Goal: Obtain resource: Download file/media

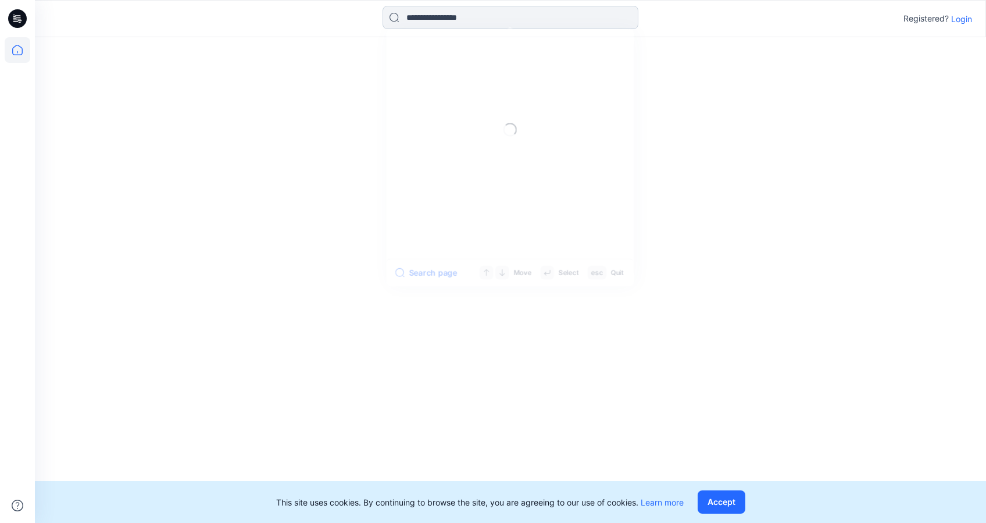
click at [448, 23] on input at bounding box center [511, 17] width 256 height 23
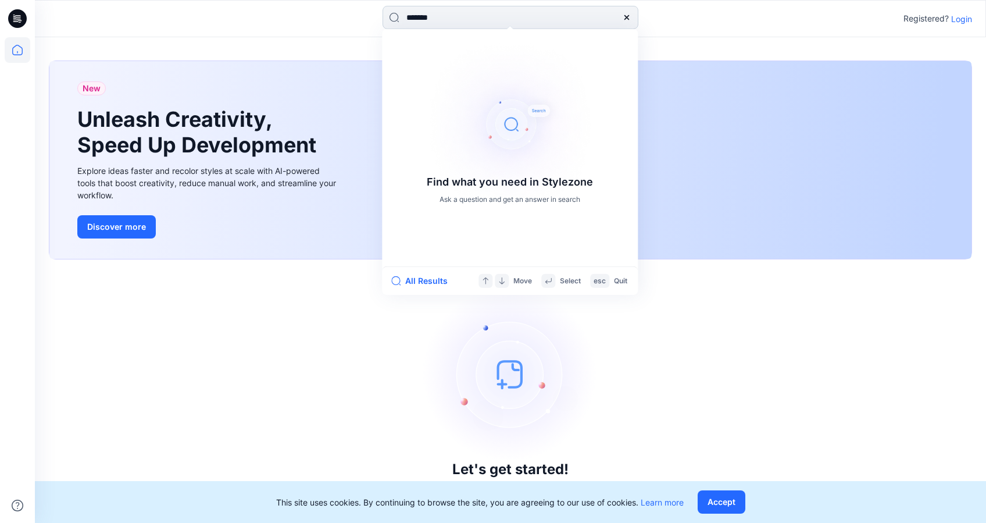
type input "********"
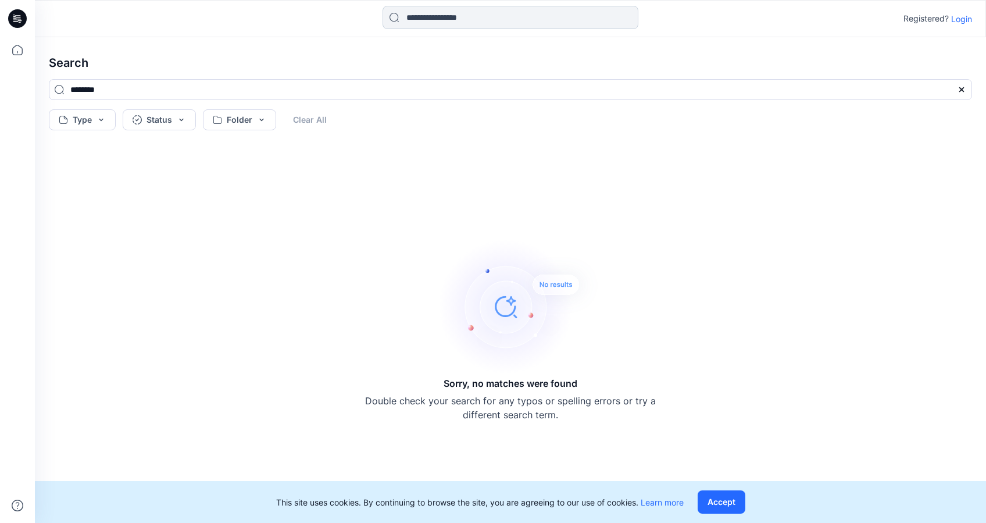
click at [433, 20] on input at bounding box center [511, 17] width 256 height 23
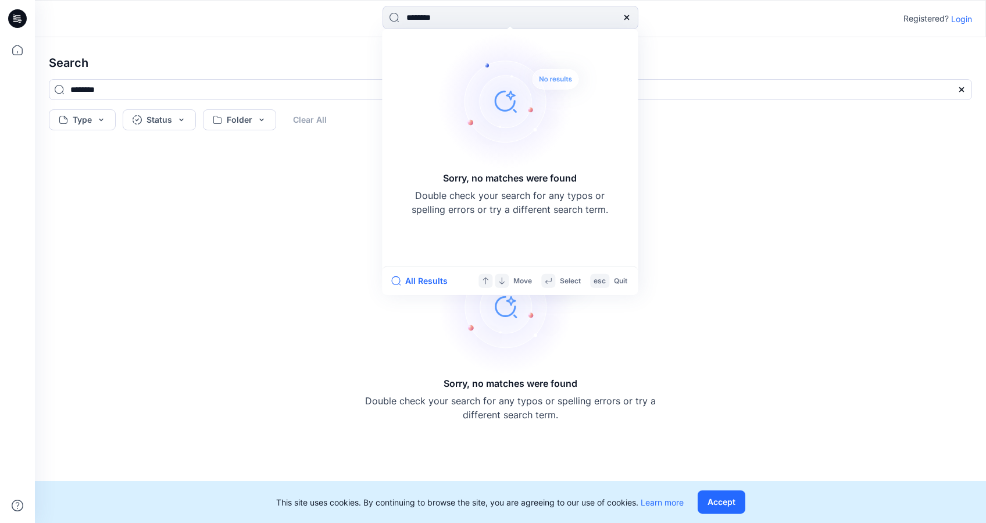
type input "********"
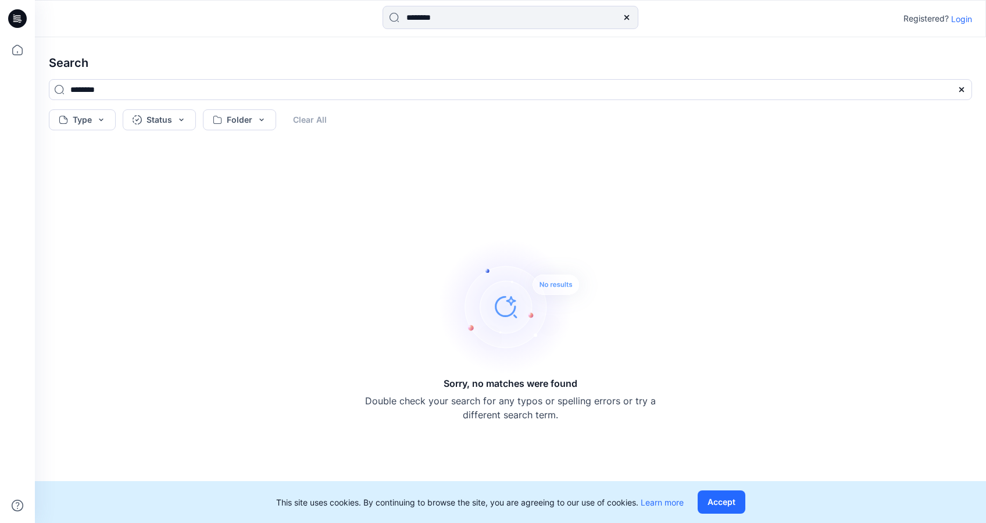
click at [965, 19] on p "Login" at bounding box center [962, 19] width 21 height 12
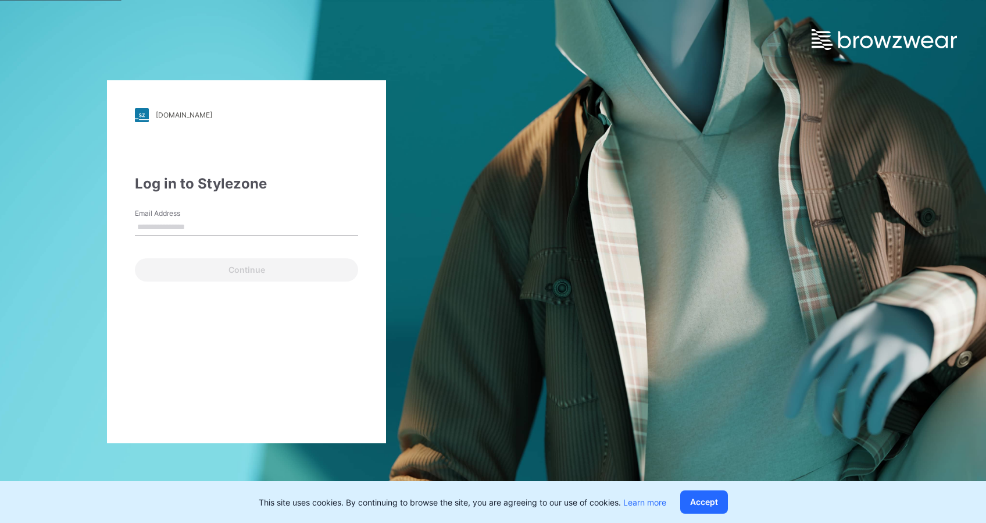
click at [200, 219] on input "Email Address" at bounding box center [246, 227] width 223 height 17
type input "**********"
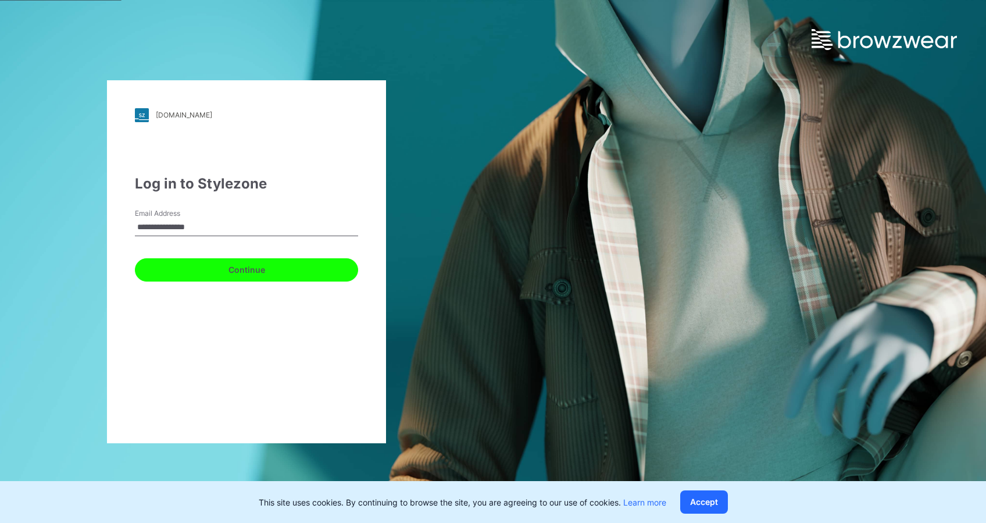
click at [209, 269] on button "Continue" at bounding box center [246, 269] width 223 height 23
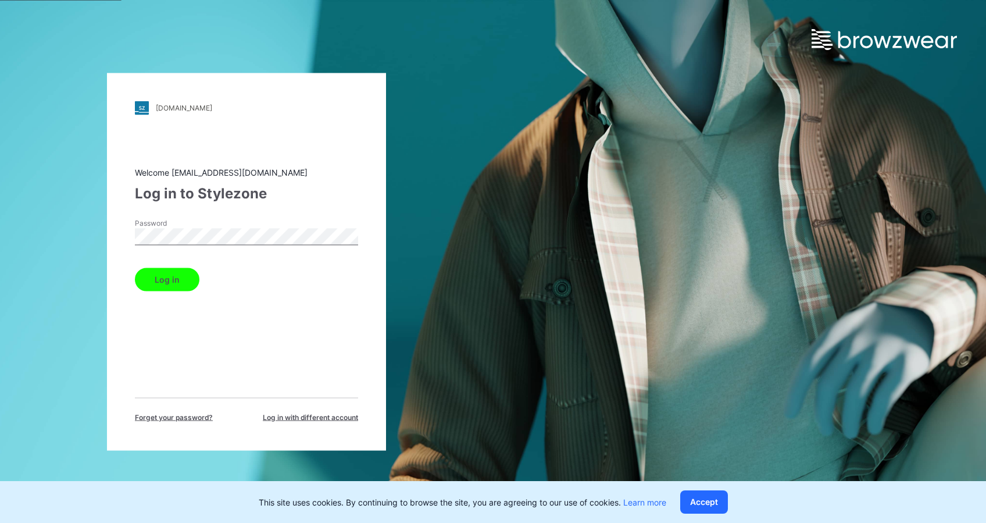
click at [166, 273] on button "Log in" at bounding box center [167, 279] width 65 height 23
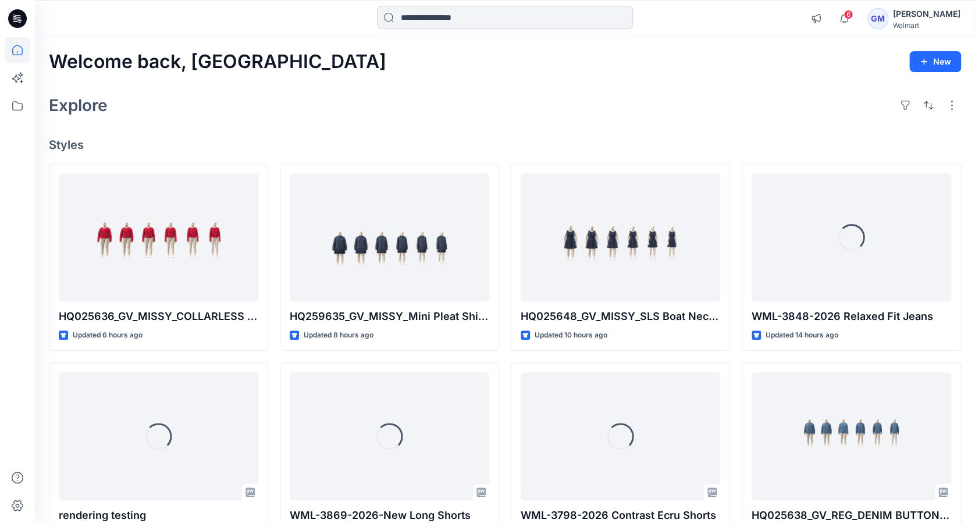
click at [423, 20] on input at bounding box center [505, 17] width 256 height 23
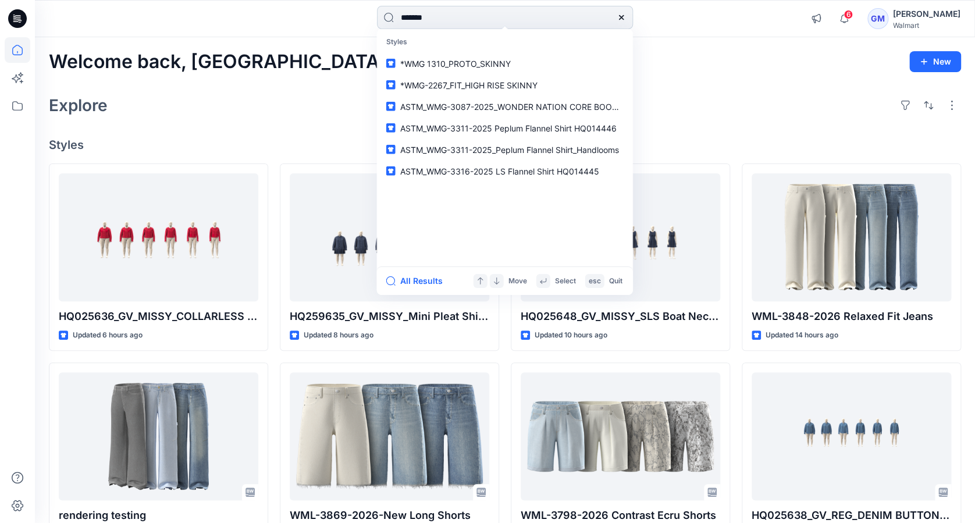
type input "********"
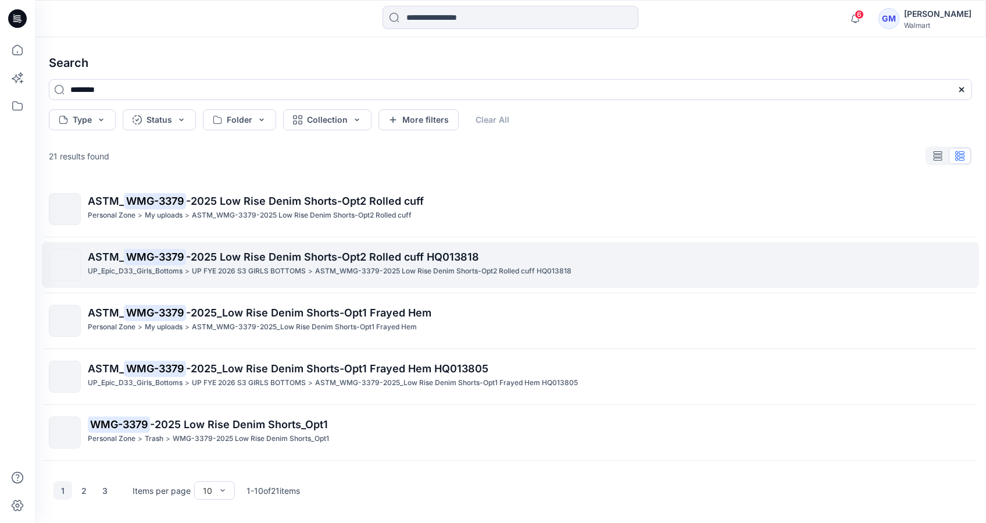
click at [256, 256] on span "-2025 Low Rise Denim Shorts-Opt2 Rolled cuff HQ013818" at bounding box center [332, 257] width 293 height 12
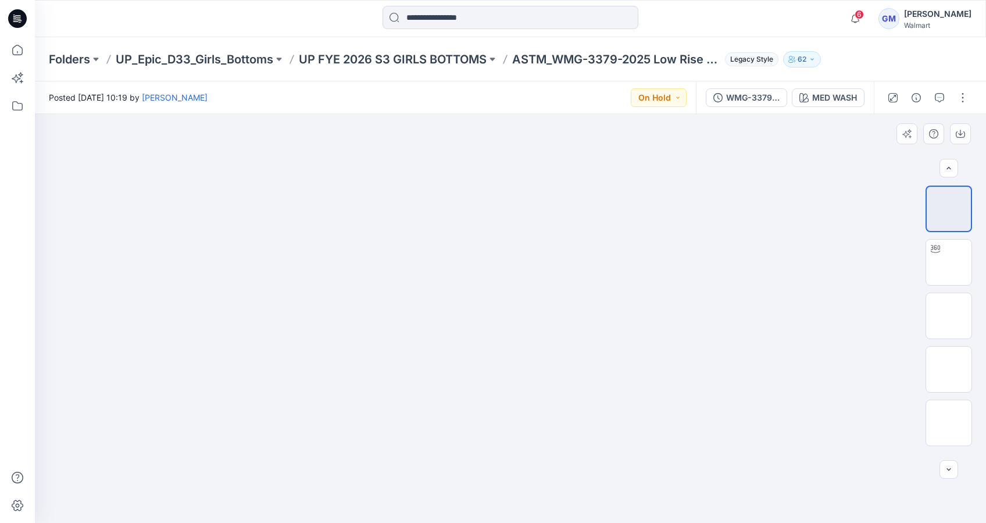
scroll to position [101, 0]
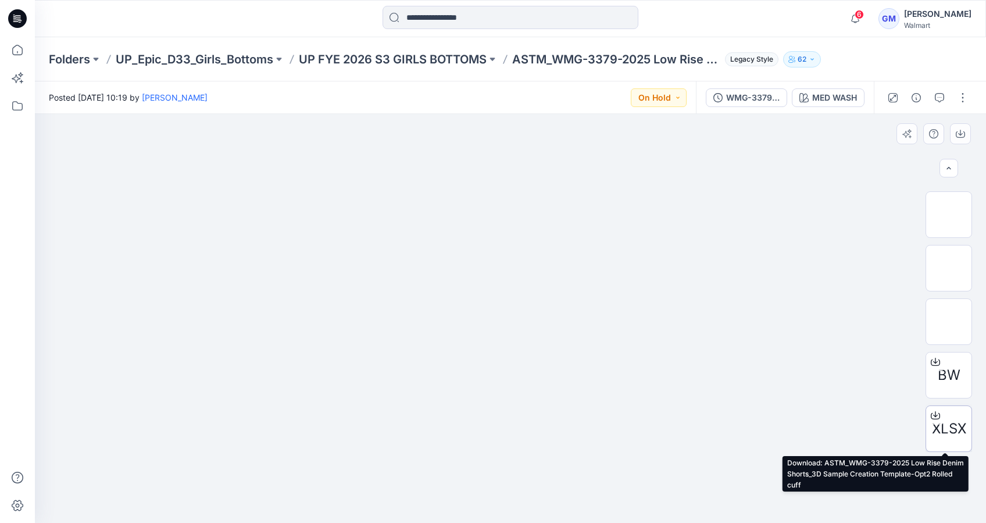
click at [946, 425] on span "XLSX" at bounding box center [949, 428] width 34 height 21
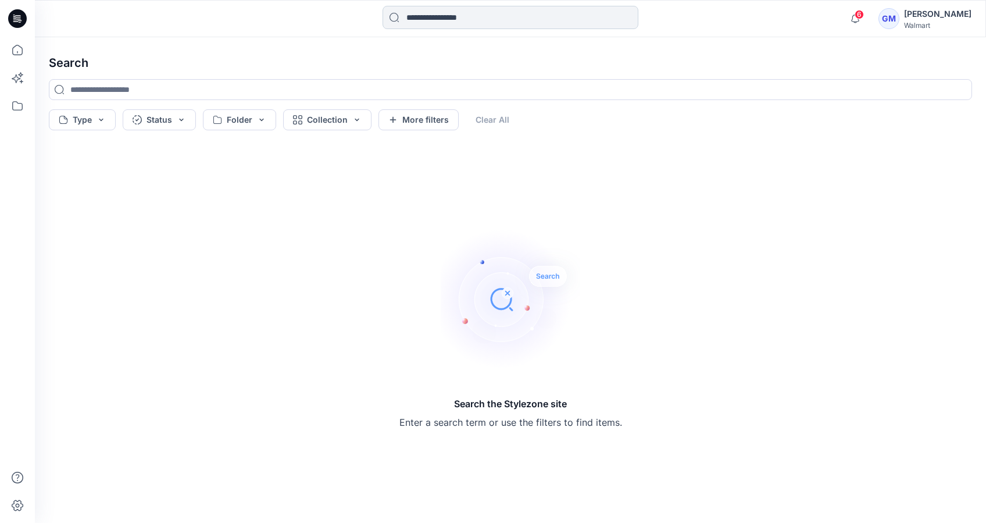
click at [435, 19] on input at bounding box center [511, 17] width 256 height 23
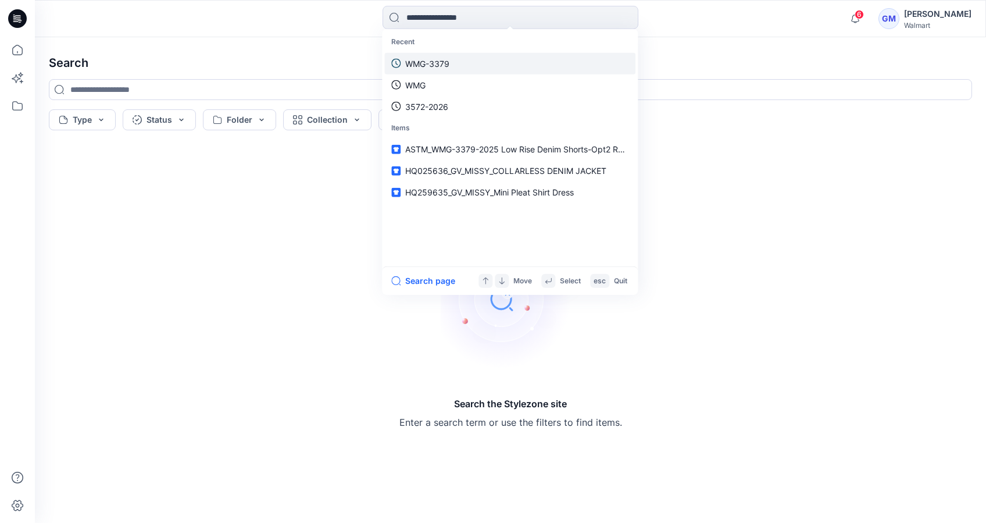
click at [427, 66] on p "WMG-3379" at bounding box center [427, 63] width 44 height 12
type input "********"
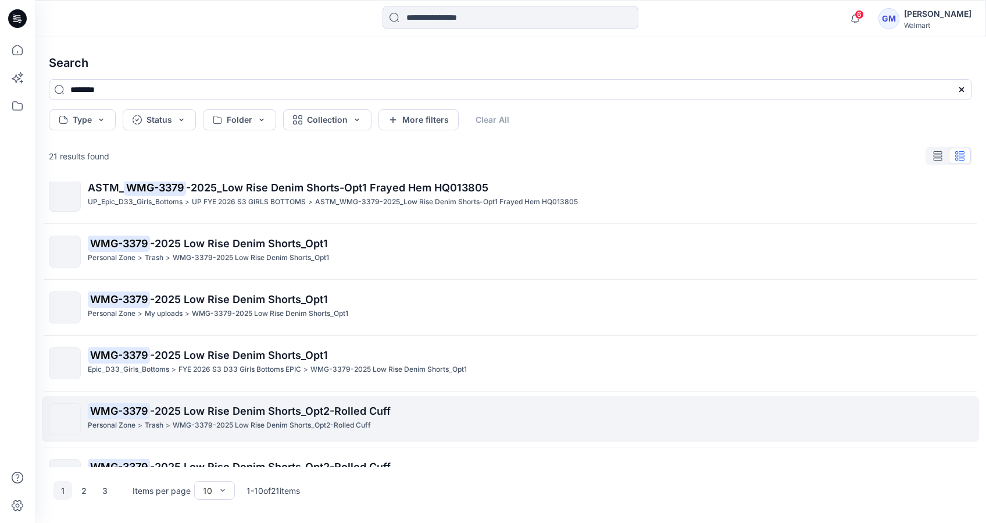
scroll to position [272, 0]
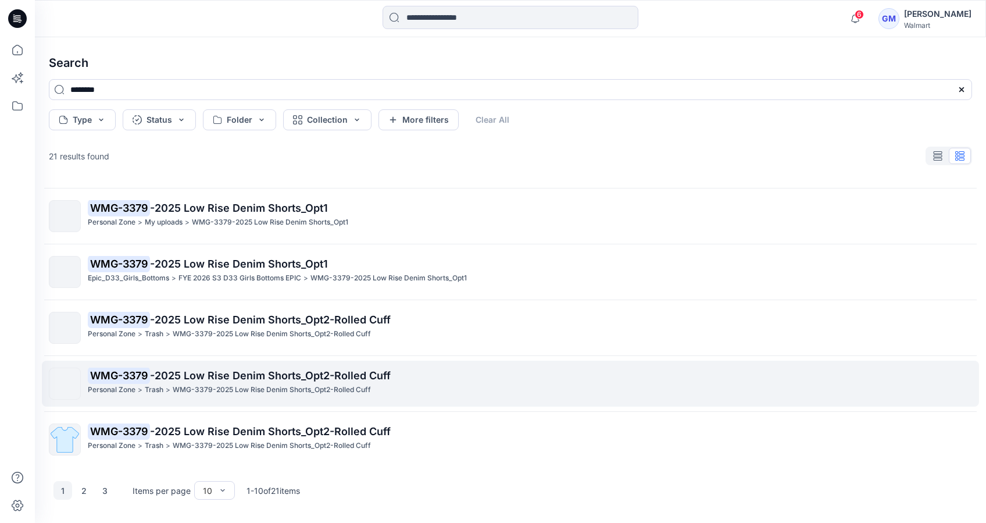
click at [236, 395] on p "WMG-3379-2025 Low Rise Denim Shorts_Opt2-Rolled Cuff" at bounding box center [272, 390] width 198 height 12
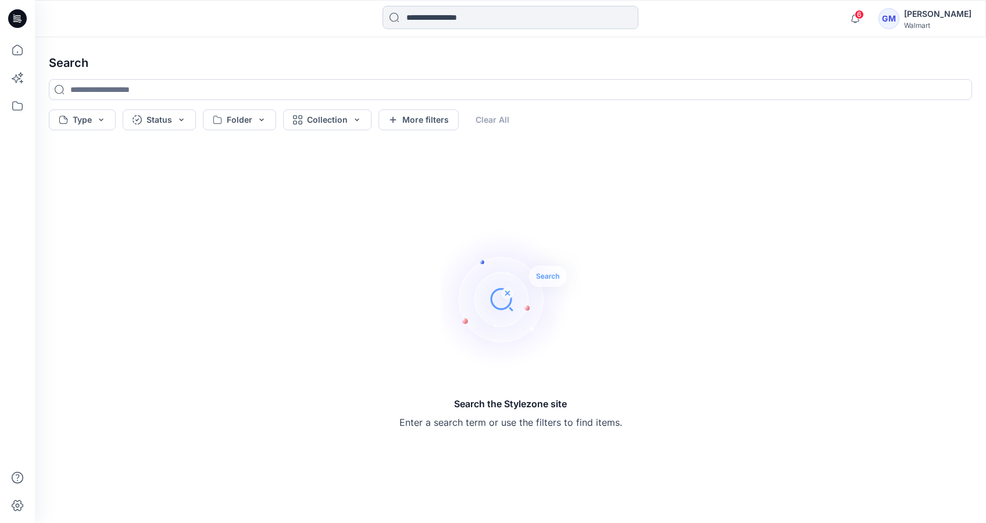
drag, startPoint x: 432, startPoint y: 16, endPoint x: 433, endPoint y: 23, distance: 7.1
click at [432, 19] on input at bounding box center [511, 17] width 256 height 23
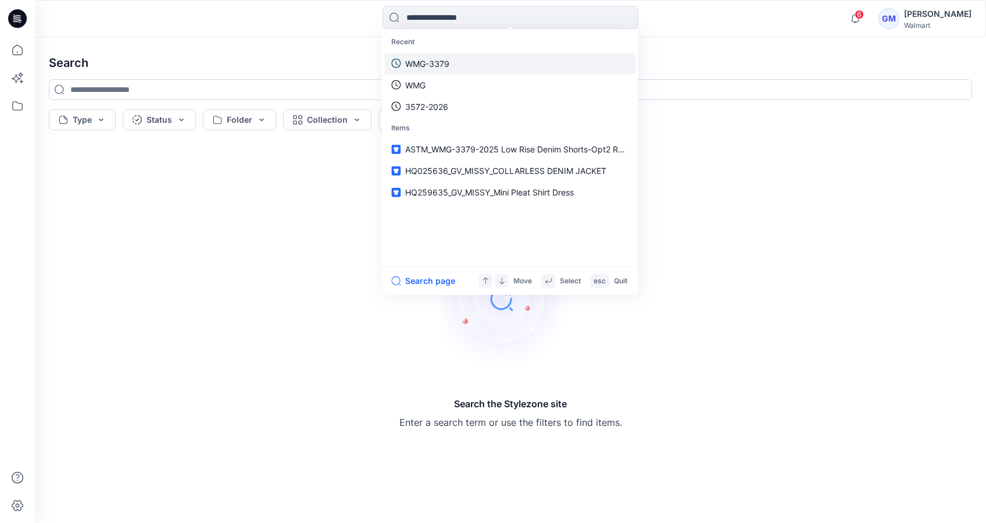
click at [438, 65] on p "WMG-3379" at bounding box center [427, 63] width 44 height 12
type input "********"
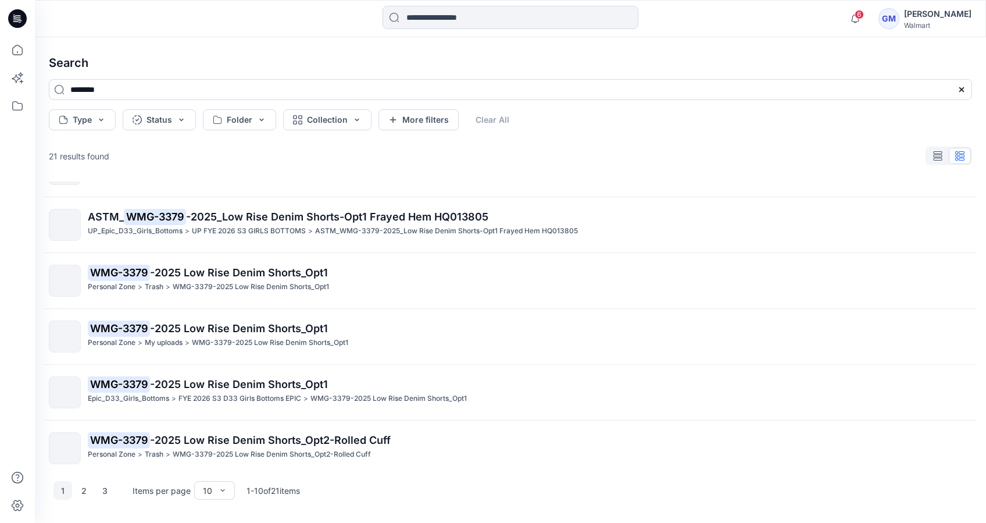
scroll to position [272, 0]
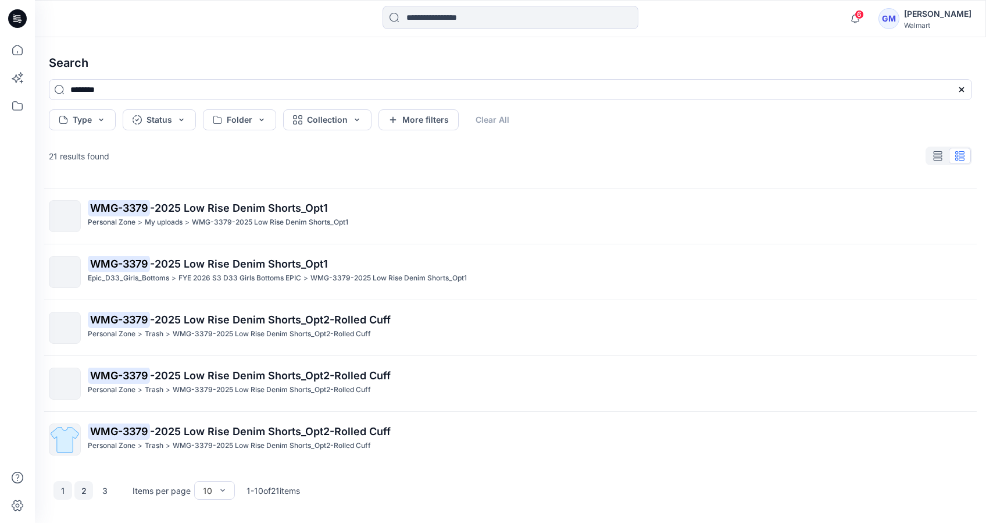
click at [80, 489] on button "2" at bounding box center [83, 490] width 19 height 19
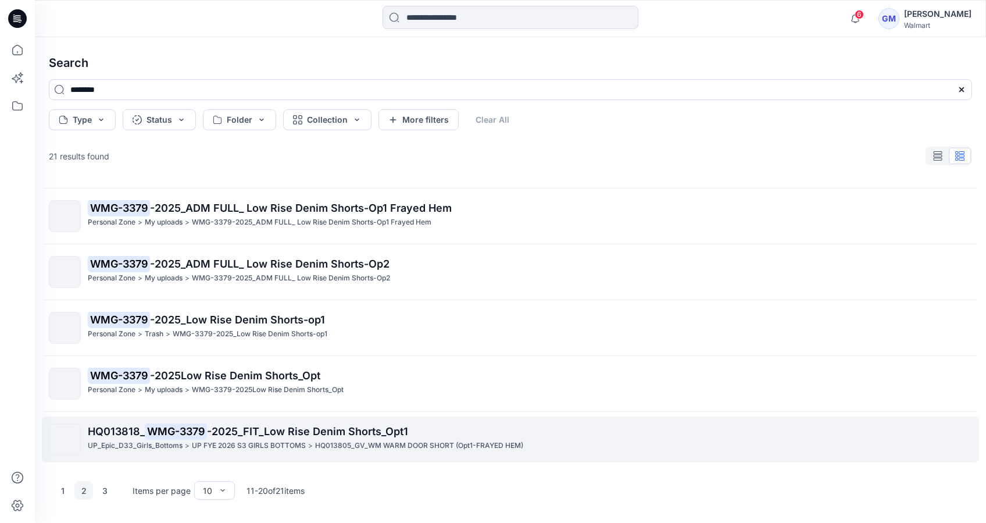
click at [185, 438] on mark "WMG-3379" at bounding box center [176, 431] width 62 height 16
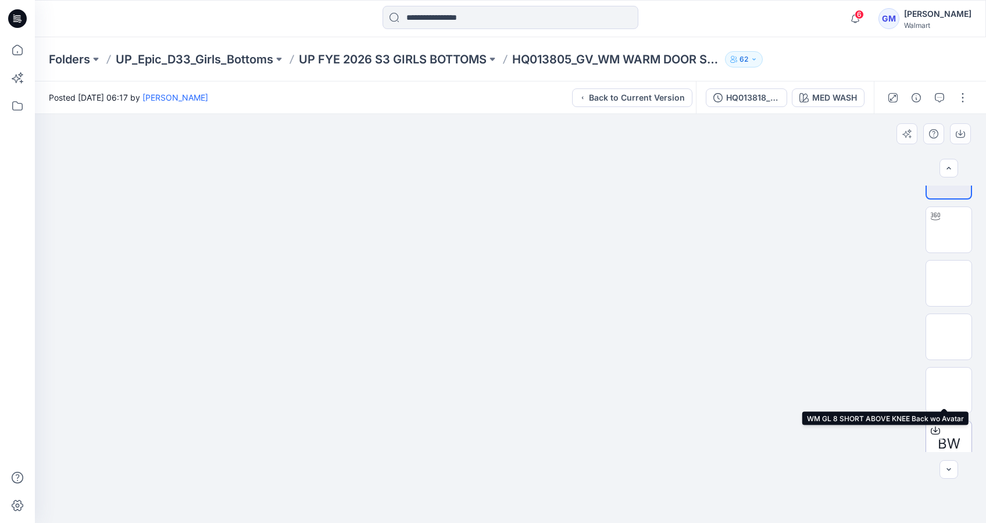
scroll to position [48, 0]
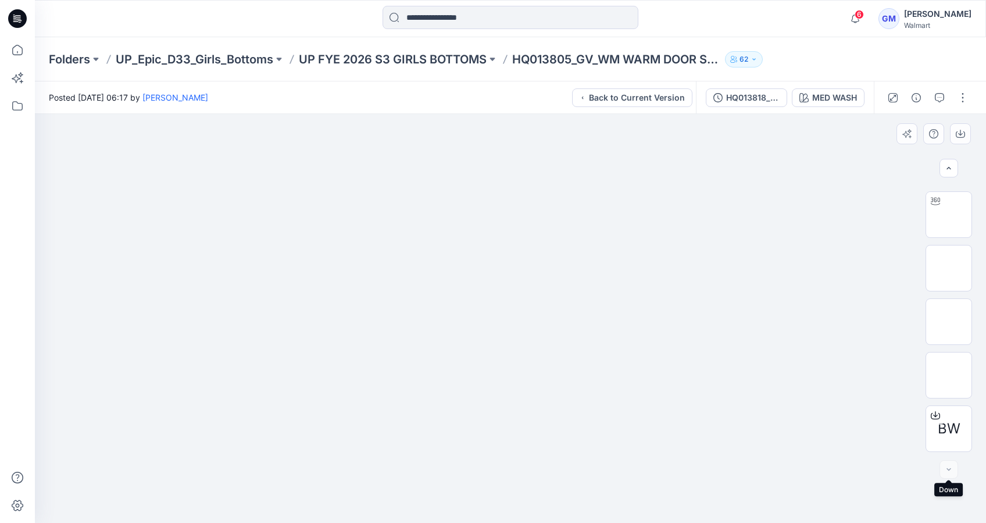
click at [952, 473] on div at bounding box center [949, 469] width 19 height 19
click at [942, 467] on div at bounding box center [949, 469] width 19 height 19
click at [952, 475] on div at bounding box center [949, 469] width 19 height 19
click at [952, 471] on div at bounding box center [949, 469] width 19 height 19
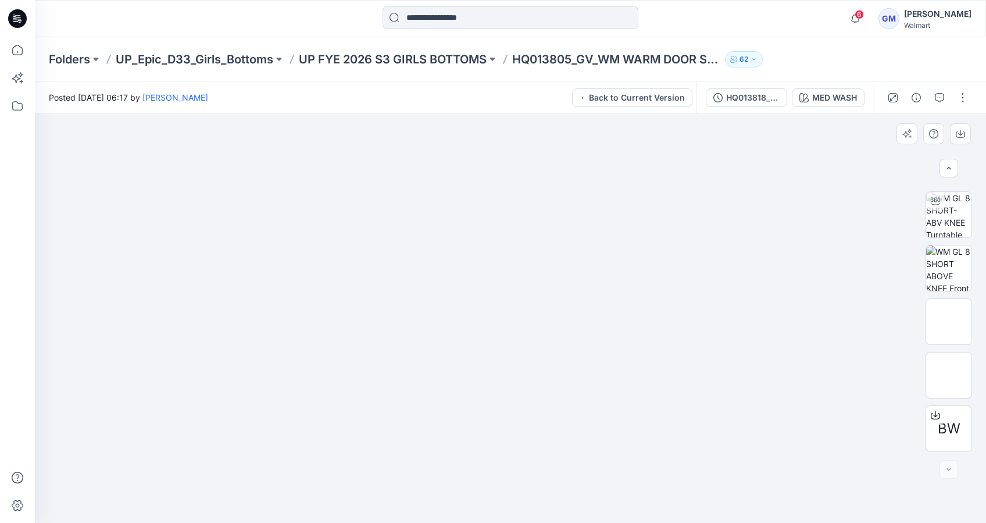
click at [952, 468] on div at bounding box center [949, 469] width 19 height 19
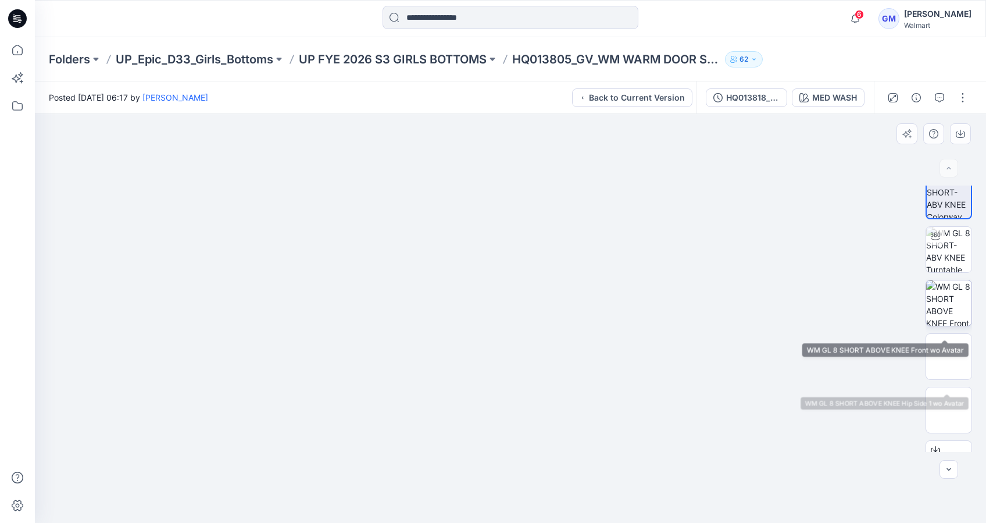
scroll to position [0, 0]
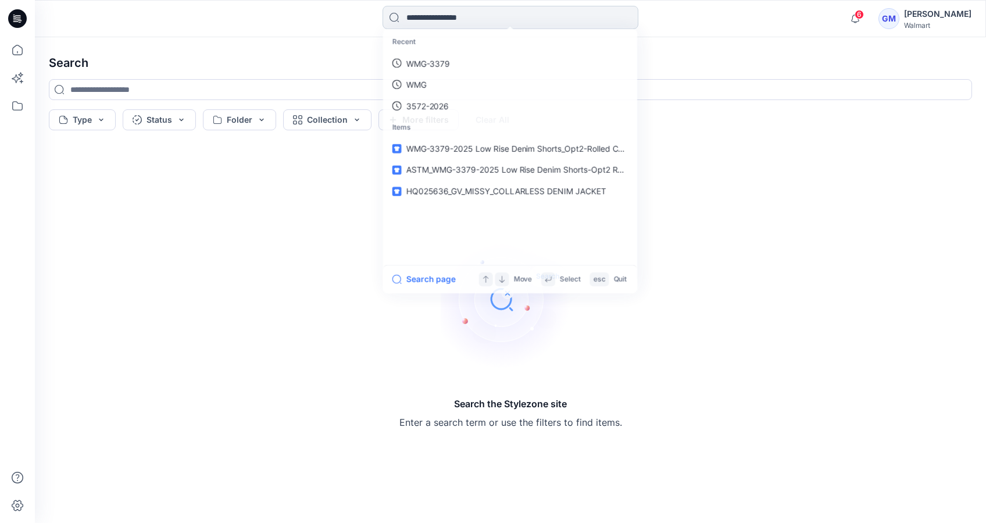
click at [433, 18] on input at bounding box center [511, 17] width 256 height 23
click at [433, 60] on p "WMG-3379" at bounding box center [427, 63] width 44 height 12
type input "********"
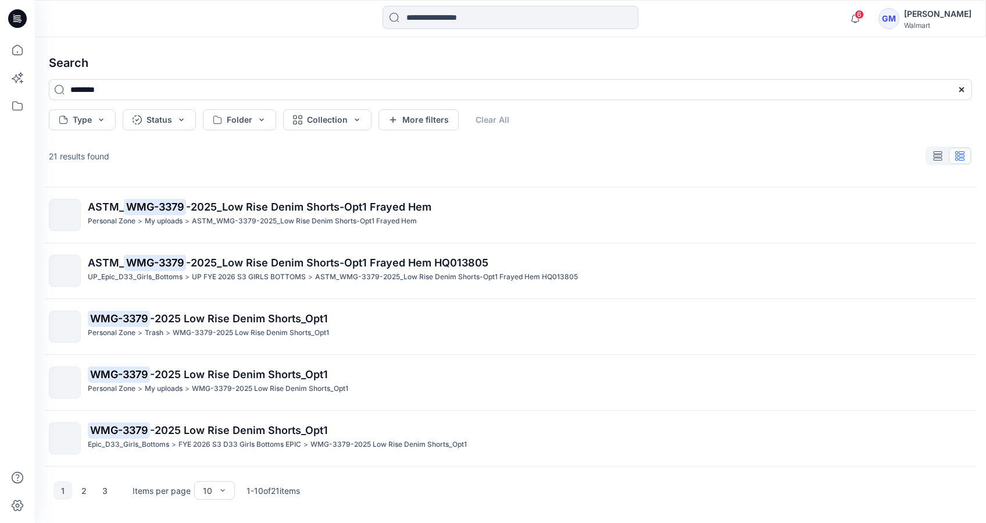
scroll to position [272, 0]
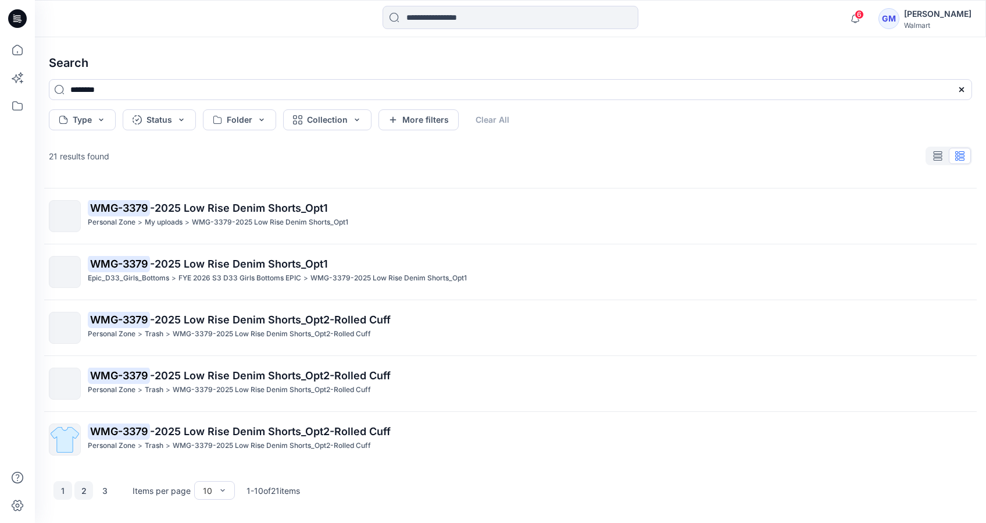
click at [88, 496] on button "2" at bounding box center [83, 490] width 19 height 19
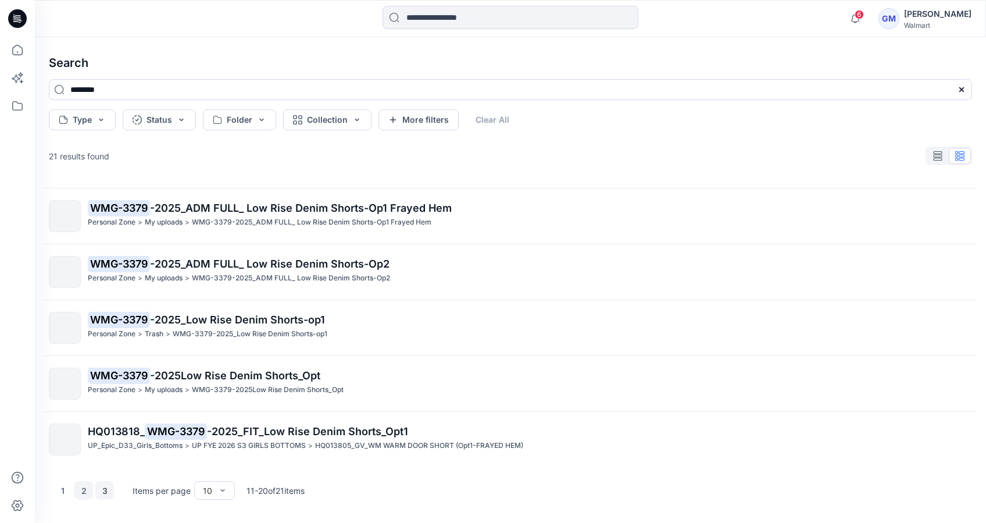
click at [106, 492] on button "3" at bounding box center [104, 490] width 19 height 19
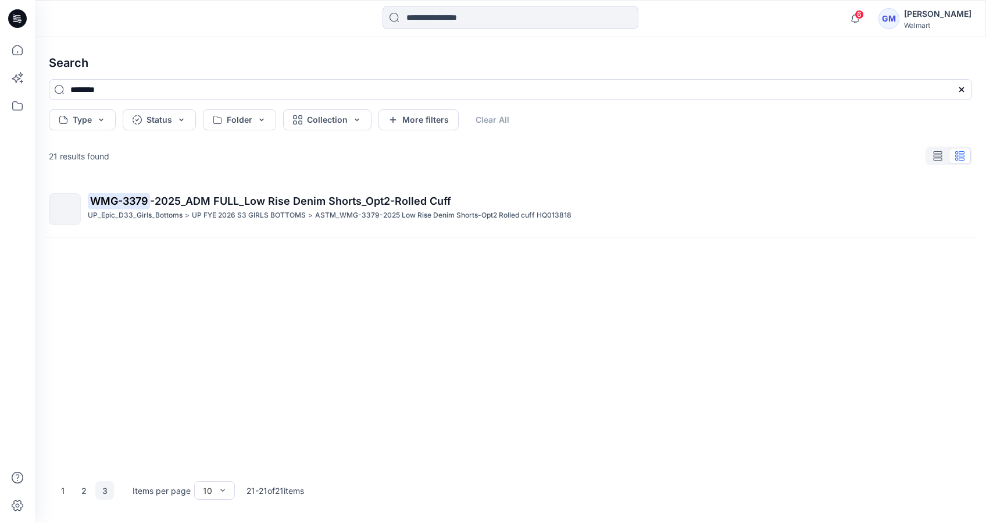
scroll to position [0, 0]
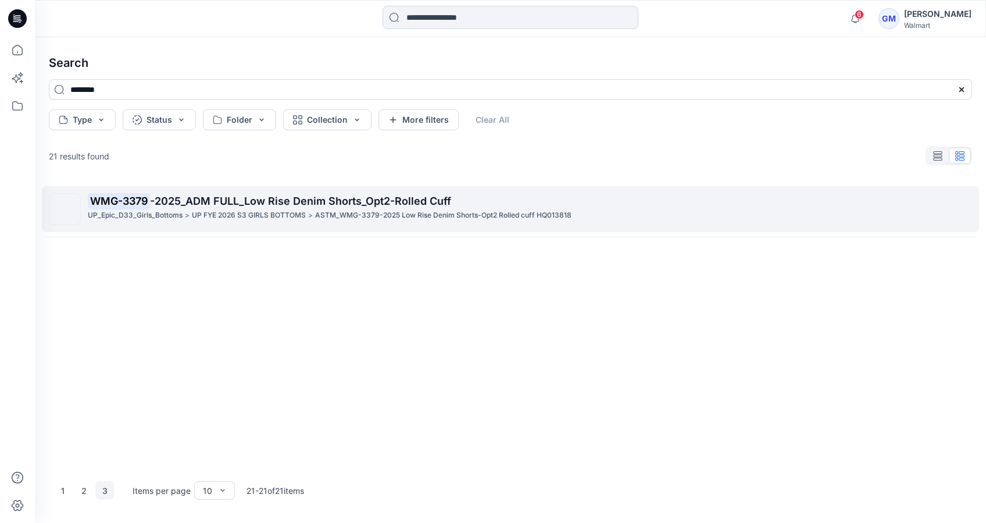
click at [181, 209] on div "UP_Epic_D33_Girls_Bottoms >" at bounding box center [139, 215] width 102 height 12
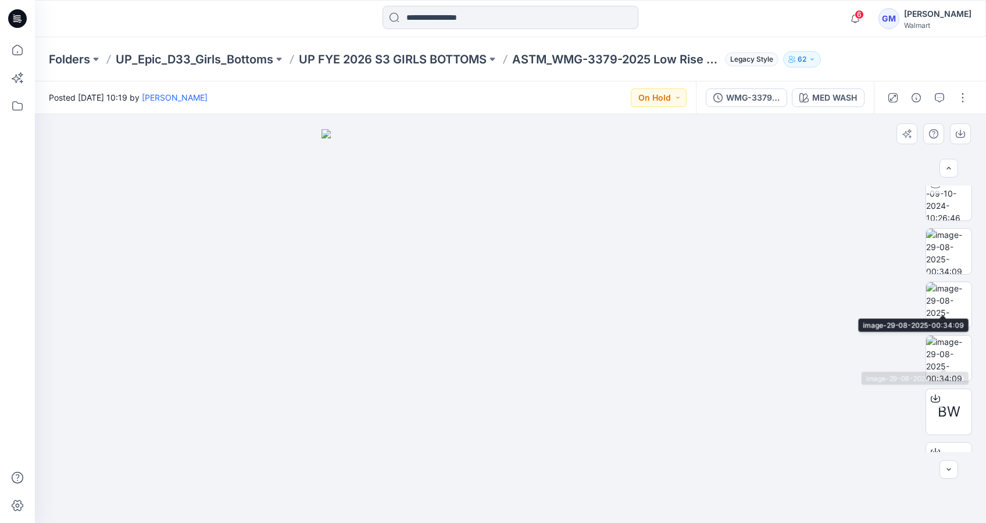
scroll to position [101, 0]
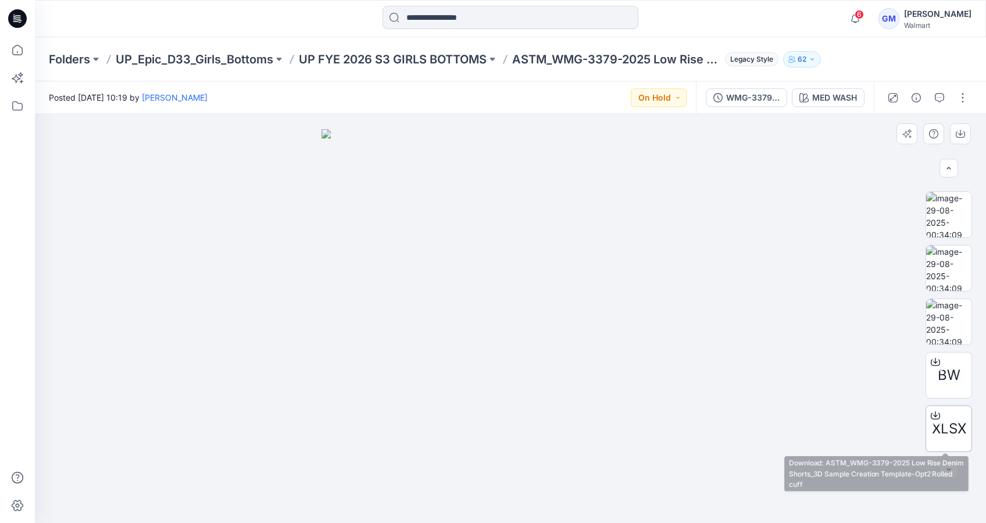
click at [961, 424] on span "XLSX" at bounding box center [949, 428] width 34 height 21
